Goal: Find specific page/section: Find specific page/section

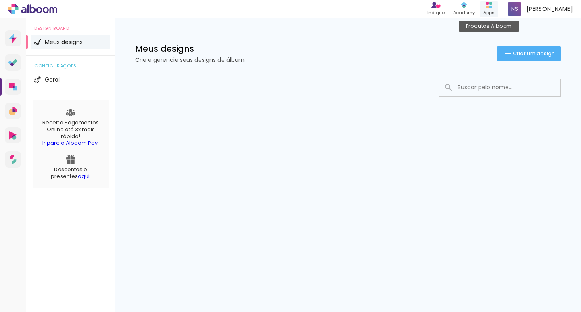
click at [493, 12] on div "Apps" at bounding box center [488, 12] width 11 height 7
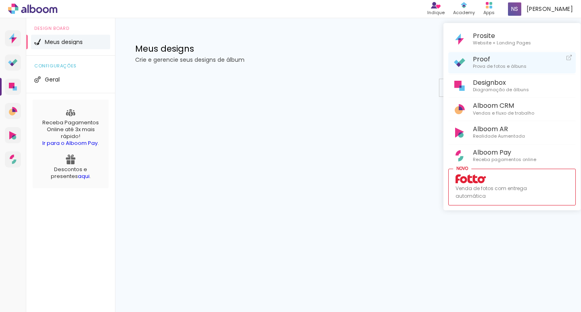
click at [475, 63] on span "Prova de fotos e álbuns" at bounding box center [500, 66] width 54 height 7
